Goal: Information Seeking & Learning: Learn about a topic

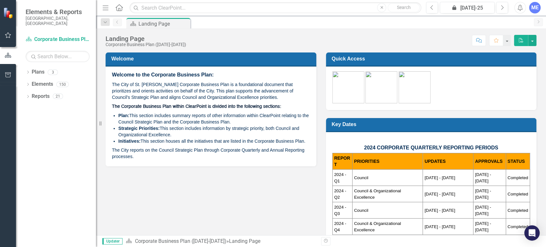
click at [105, 9] on icon "Menu" at bounding box center [105, 7] width 8 height 7
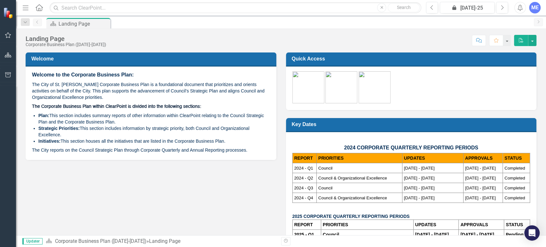
click at [23, 7] on icon "Menu" at bounding box center [25, 7] width 8 height 7
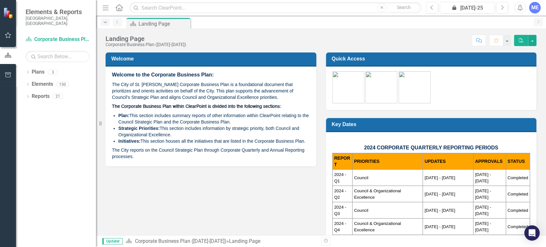
click at [103, 24] on icon "Dropdown" at bounding box center [105, 22] width 6 height 4
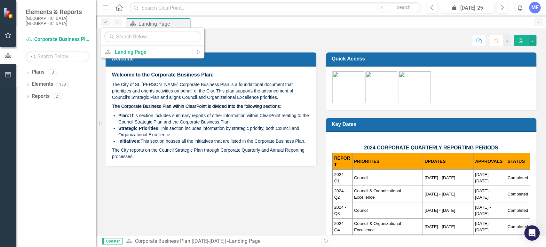
click at [103, 24] on icon "Dropdown" at bounding box center [105, 22] width 6 height 4
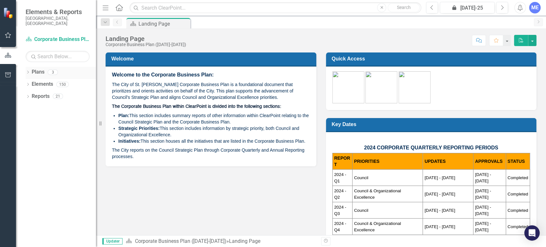
click at [28, 71] on icon "Dropdown" at bounding box center [28, 73] width 4 height 4
click at [8, 37] on icon "button" at bounding box center [8, 35] width 7 height 5
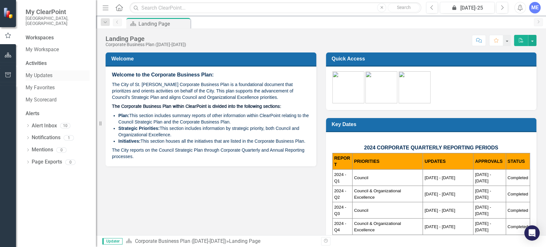
click at [47, 72] on link "My Updates" at bounding box center [58, 75] width 64 height 7
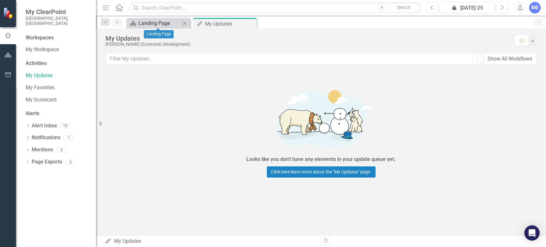
click at [167, 22] on div "Landing Page" at bounding box center [159, 23] width 42 height 8
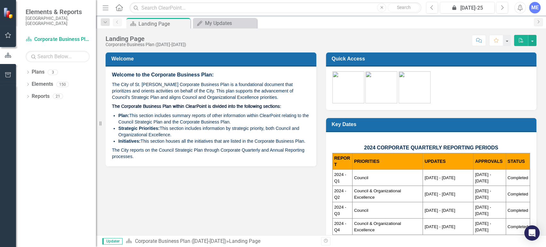
click at [9, 36] on icon "button" at bounding box center [8, 35] width 7 height 5
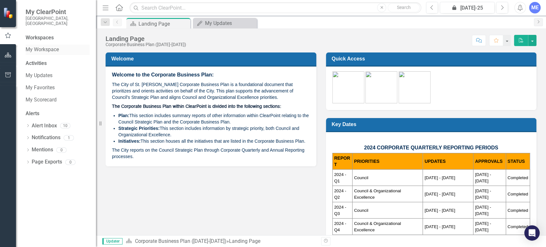
click at [41, 46] on link "My Workspace" at bounding box center [58, 49] width 64 height 7
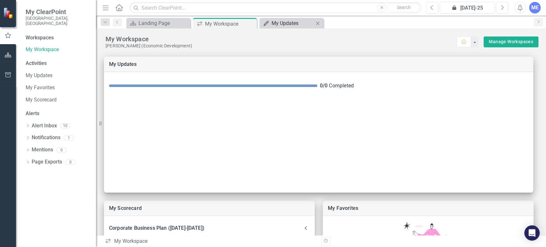
click at [284, 24] on div "My Updates" at bounding box center [292, 23] width 42 height 8
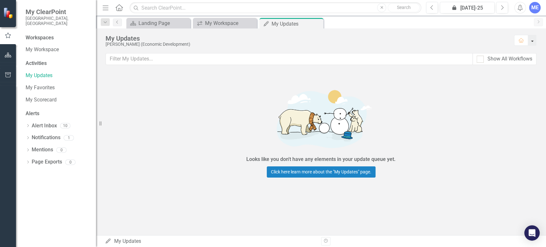
click at [410, 42] on button "button" at bounding box center [532, 40] width 8 height 11
click at [410, 132] on div "Looks like you don't have any elements in your update queue yet. Click here lea…" at bounding box center [321, 130] width 450 height 119
click at [322, 174] on link "Click here learn more about the "My Updates" page." at bounding box center [321, 171] width 109 height 11
click at [4, 54] on button "button" at bounding box center [8, 55] width 14 height 13
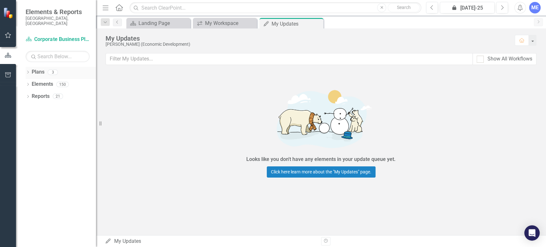
click at [35, 68] on link "Plans" at bounding box center [38, 71] width 13 height 7
click at [29, 71] on icon "Dropdown" at bounding box center [28, 73] width 4 height 4
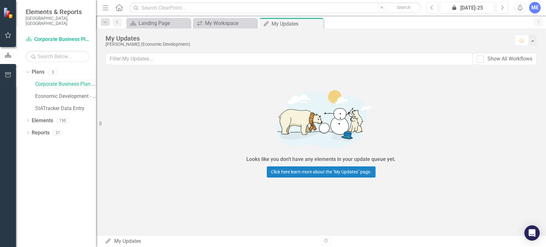
click at [52, 81] on link "Corporate Business Plan ([DATE]-[DATE])" at bounding box center [65, 84] width 61 height 7
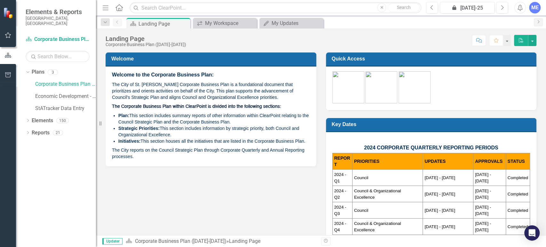
click at [344, 87] on img at bounding box center [348, 87] width 32 height 32
click at [384, 87] on img at bounding box center [381, 87] width 32 height 32
click at [215, 22] on div "My Workspace" at bounding box center [226, 23] width 42 height 8
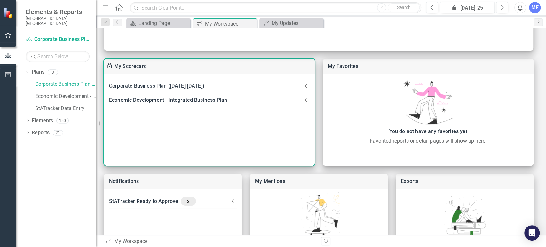
scroll to position [195, 0]
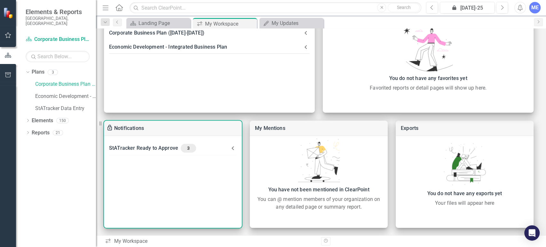
click at [234, 147] on icon at bounding box center [233, 148] width 8 height 8
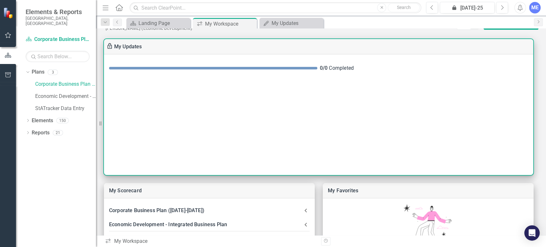
scroll to position [0, 0]
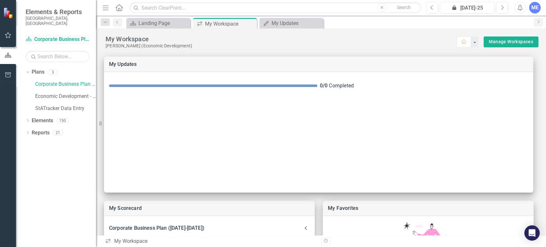
click at [46, 36] on link "Plan Corporate Business Plan ([DATE]-[DATE])" at bounding box center [58, 39] width 64 height 7
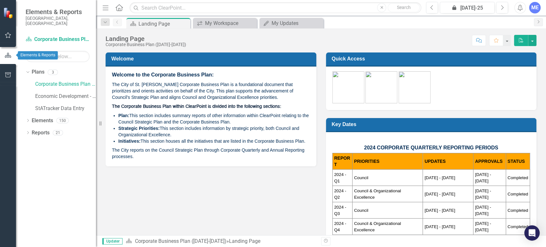
click at [4, 39] on button "button" at bounding box center [8, 35] width 14 height 13
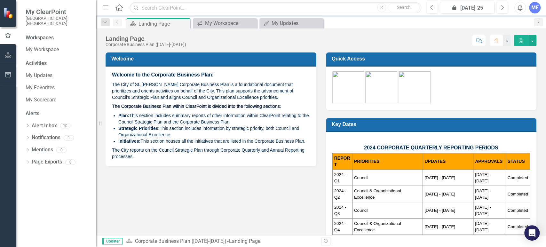
click at [54, 11] on span "My ClearPoint" at bounding box center [58, 12] width 64 height 8
click at [6, 14] on img at bounding box center [9, 13] width 12 height 12
click at [122, 7] on icon at bounding box center [118, 7] width 7 height 7
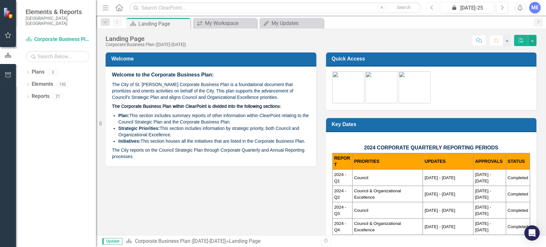
click at [410, 5] on icon "Previous" at bounding box center [432, 8] width 4 height 6
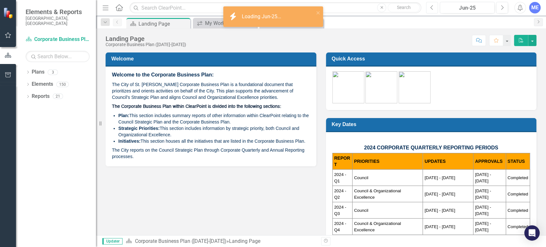
click at [410, 5] on icon "Previous" at bounding box center [432, 8] width 4 height 6
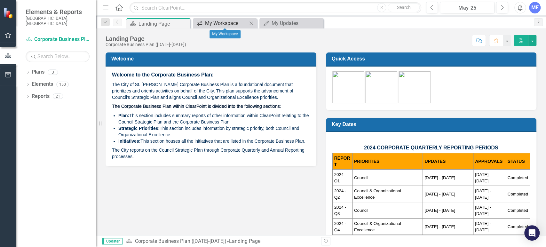
click at [205, 24] on div "My Workspace" at bounding box center [226, 23] width 42 height 8
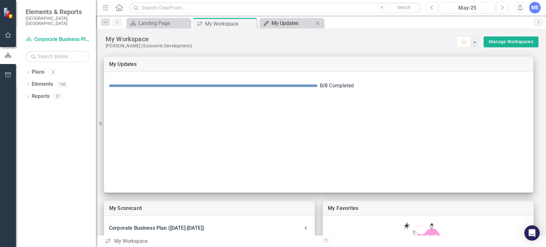
click at [294, 23] on div "My Updates" at bounding box center [292, 23] width 42 height 8
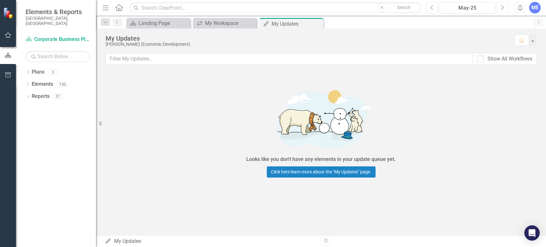
click at [410, 5] on icon "Next" at bounding box center [502, 8] width 4 height 6
click at [410, 7] on button "Previous" at bounding box center [432, 8] width 12 height 12
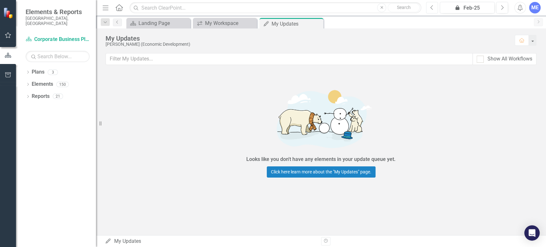
click at [410, 7] on button "Previous" at bounding box center [432, 8] width 12 height 12
click at [410, 41] on button "button" at bounding box center [532, 40] width 8 height 11
click at [220, 93] on div "Looks like you don't have any elements in your update queue yet. Click here lea…" at bounding box center [321, 130] width 450 height 119
click at [33, 93] on link "Reports" at bounding box center [41, 96] width 18 height 7
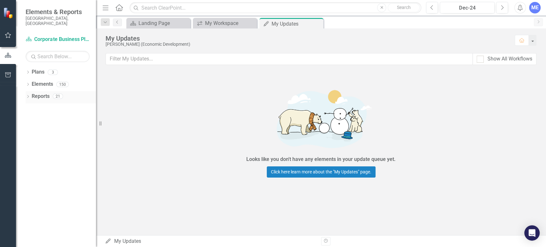
click at [43, 94] on link "Reports" at bounding box center [41, 96] width 18 height 7
click at [27, 95] on icon "Dropdown" at bounding box center [28, 97] width 4 height 4
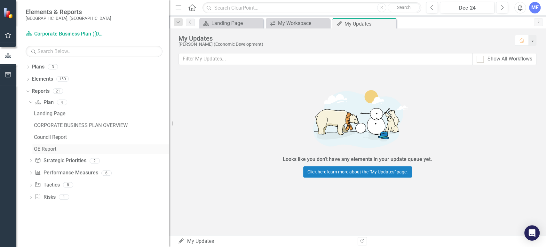
drag, startPoint x: 97, startPoint y: 138, endPoint x: 167, endPoint y: 151, distance: 71.2
click at [169, 151] on div "Resize" at bounding box center [171, 123] width 5 height 247
click at [62, 103] on div "4" at bounding box center [62, 101] width 10 height 5
click at [95, 161] on div "2" at bounding box center [94, 160] width 10 height 5
click at [75, 163] on link "Strategic Priority Strategic Priorities" at bounding box center [60, 160] width 51 height 7
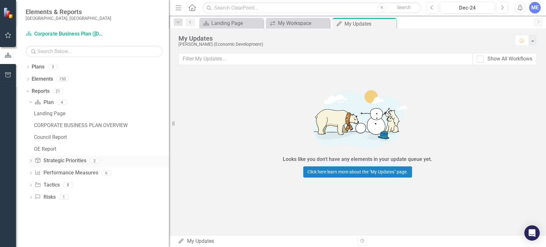
click at [28, 160] on icon "Dropdown" at bounding box center [30, 161] width 4 height 4
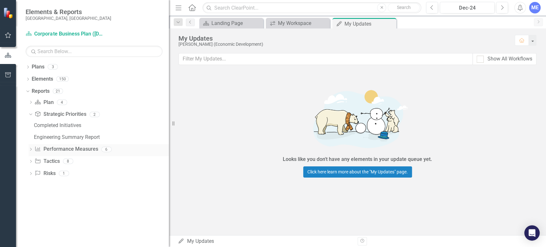
click at [32, 152] on div "Dropdown" at bounding box center [30, 149] width 4 height 5
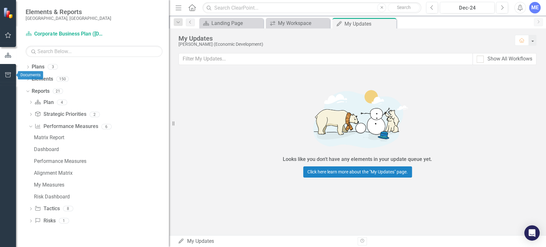
click at [9, 76] on icon "button" at bounding box center [8, 74] width 7 height 5
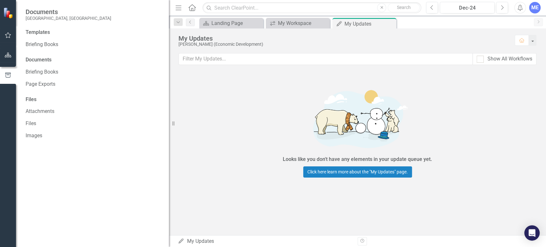
click at [176, 9] on icon "button" at bounding box center [178, 7] width 6 height 4
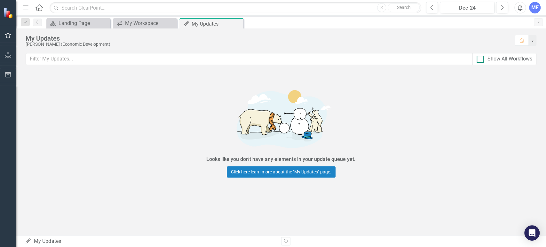
click at [410, 58] on input "Show All Workflows" at bounding box center [478, 58] width 4 height 4
checkbox input "true"
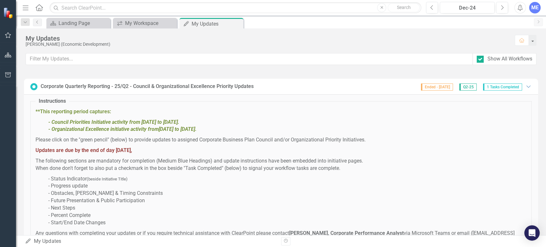
scroll to position [3692, 0]
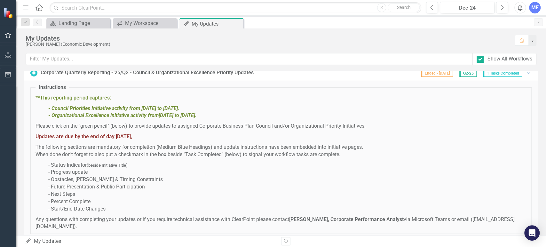
click at [137, 242] on link "1.9 Lakeview Business District Investment Strategy" at bounding box center [130, 245] width 117 height 6
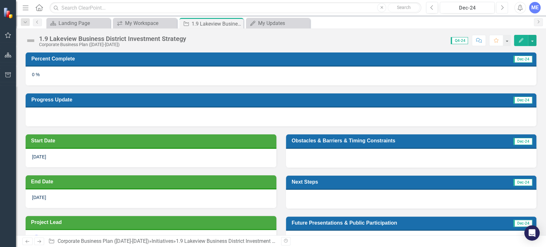
click at [410, 7] on icon "Next" at bounding box center [502, 8] width 4 height 6
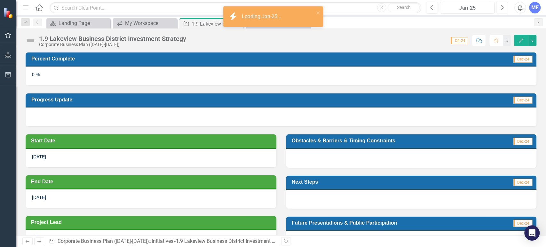
click at [410, 7] on icon "Next" at bounding box center [502, 8] width 4 height 6
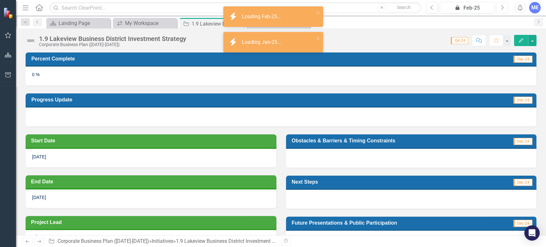
click at [410, 7] on icon "Next" at bounding box center [502, 8] width 4 height 6
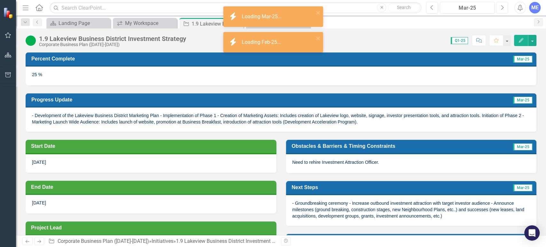
click at [410, 7] on icon "Next" at bounding box center [502, 8] width 4 height 6
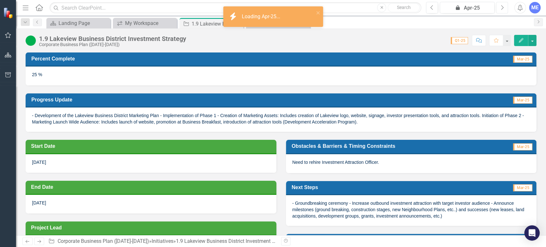
click at [410, 6] on icon "Next" at bounding box center [502, 8] width 4 height 6
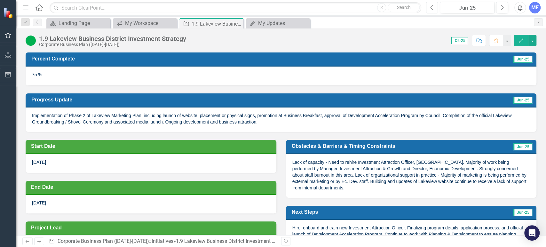
click at [410, 6] on icon "Previous" at bounding box center [432, 8] width 4 height 6
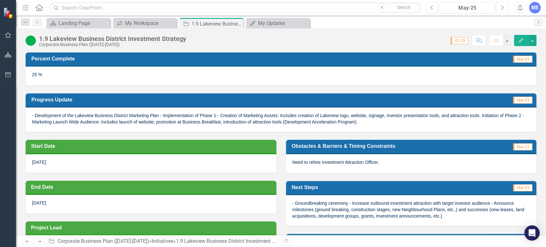
click at [410, 7] on icon "Next" at bounding box center [502, 8] width 4 height 6
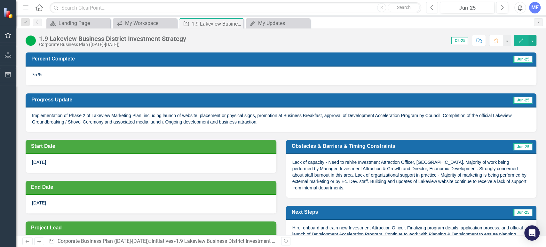
click at [410, 8] on button "Previous" at bounding box center [432, 8] width 12 height 12
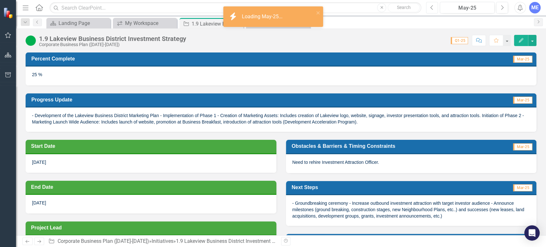
click at [410, 8] on icon "Previous" at bounding box center [432, 8] width 4 height 6
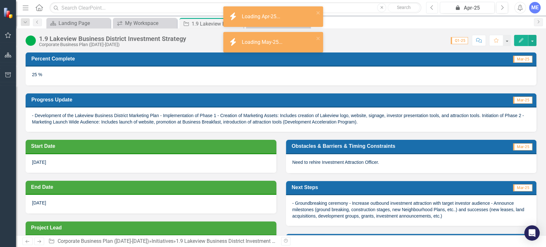
click at [410, 7] on icon "Previous" at bounding box center [432, 8] width 4 height 6
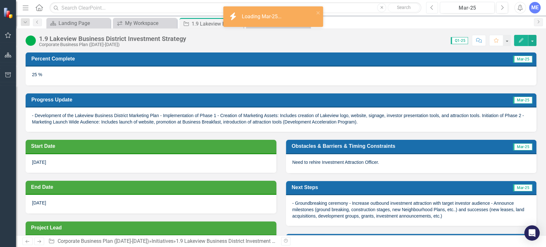
click at [410, 7] on icon "Previous" at bounding box center [432, 8] width 4 height 6
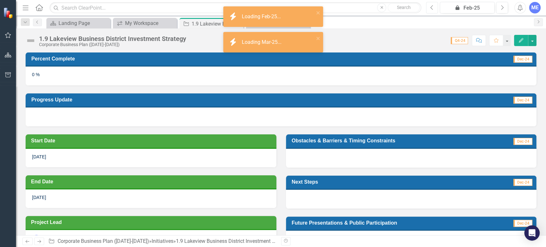
click at [410, 7] on icon "Previous" at bounding box center [432, 8] width 4 height 6
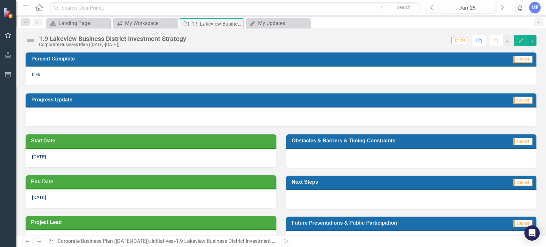
click at [410, 9] on icon "Next" at bounding box center [502, 8] width 4 height 6
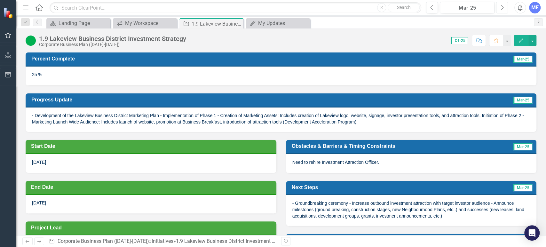
click at [410, 9] on icon "Next" at bounding box center [502, 8] width 4 height 6
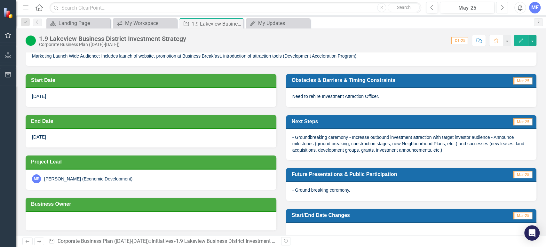
scroll to position [23, 0]
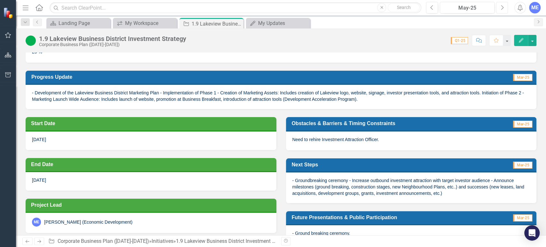
click at [410, 10] on button "Next" at bounding box center [502, 8] width 12 height 12
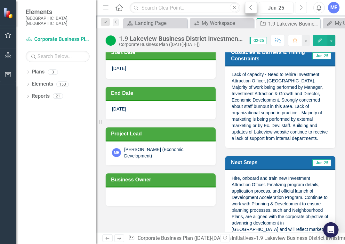
scroll to position [119, 0]
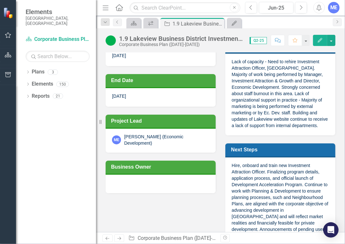
click at [53, 171] on div "Dropdown Plans 3 Corporate Business Plan ([DATE]-[DATE]) Economic Development -…" at bounding box center [56, 155] width 80 height 177
